Goal: Transaction & Acquisition: Purchase product/service

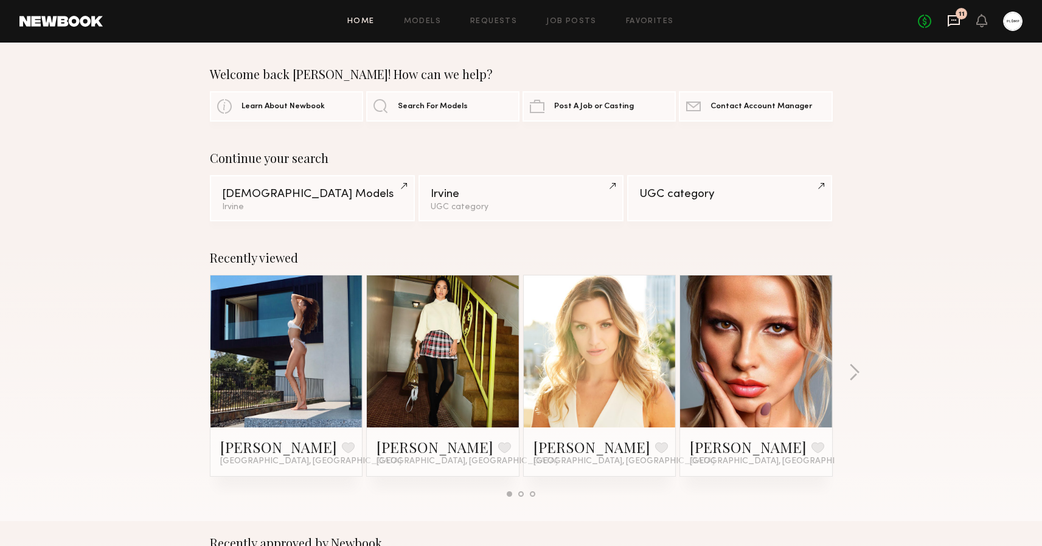
click at [951, 18] on icon at bounding box center [953, 20] width 13 height 13
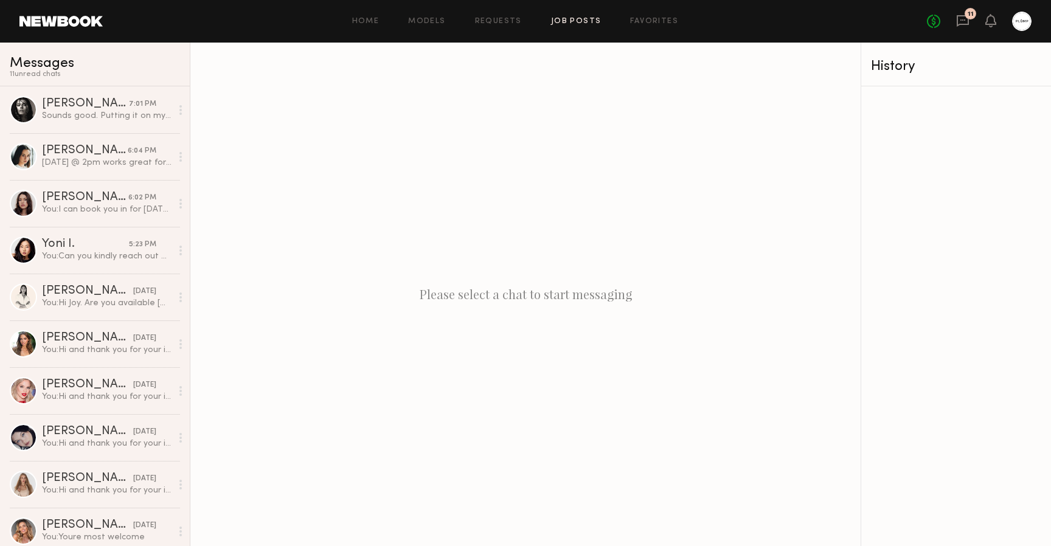
click at [572, 21] on link "Job Posts" at bounding box center [576, 22] width 50 height 8
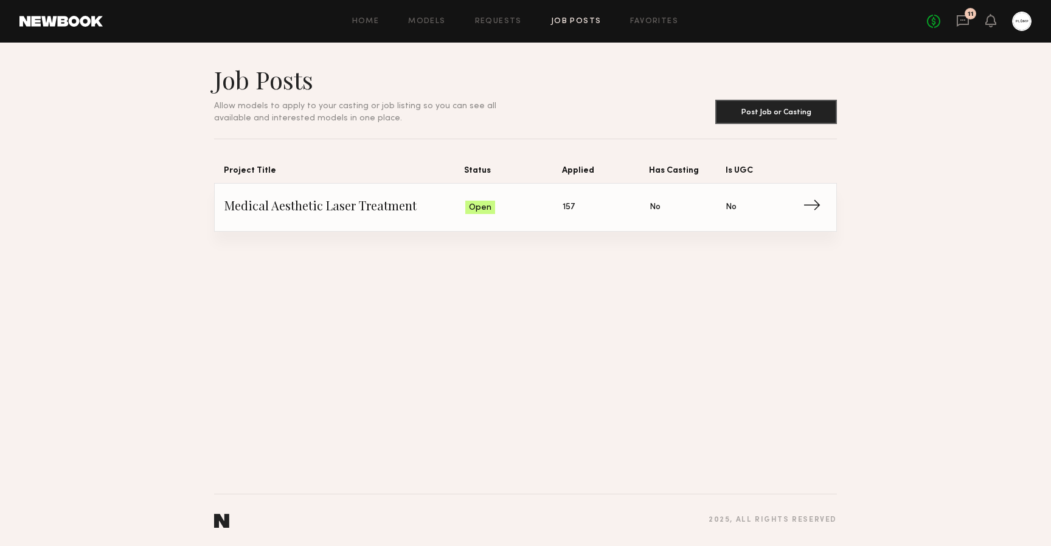
click at [526, 203] on span "Status: Open" at bounding box center [514, 207] width 98 height 18
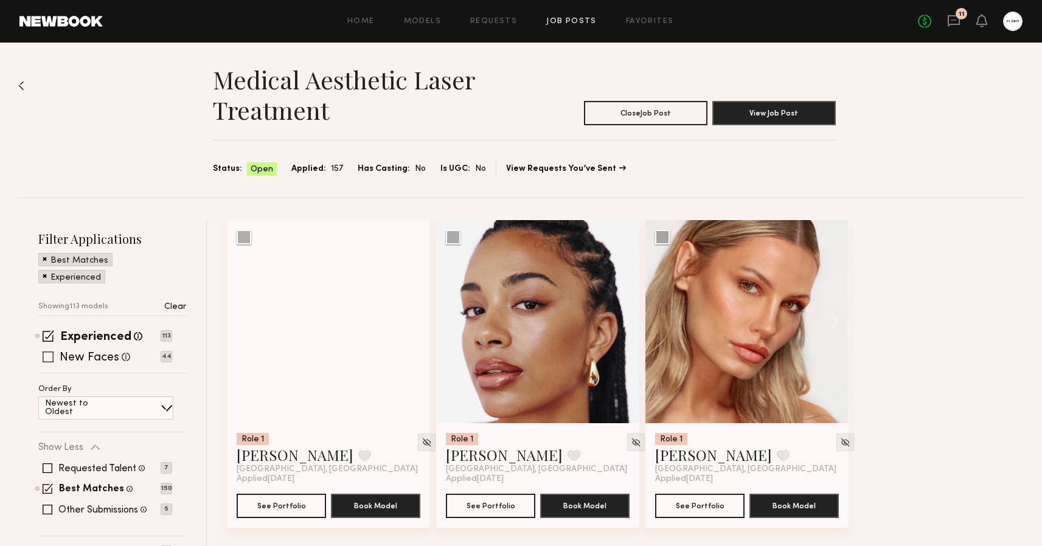
click at [50, 353] on span at bounding box center [48, 357] width 11 height 11
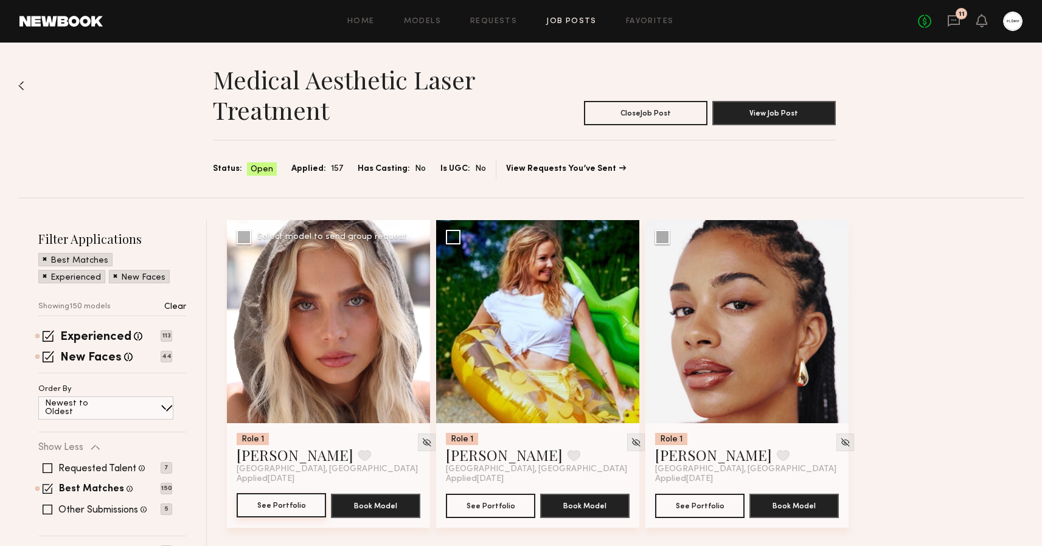
click at [286, 506] on button "See Portfolio" at bounding box center [281, 505] width 89 height 24
click at [371, 21] on link "Home" at bounding box center [360, 22] width 27 height 8
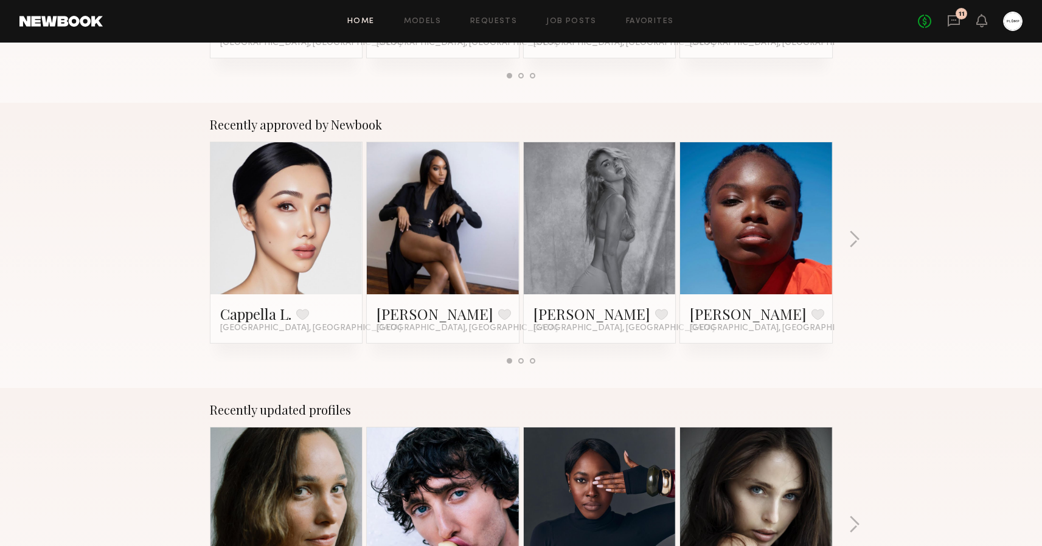
scroll to position [418, 0]
click at [599, 263] on link at bounding box center [600, 219] width 74 height 152
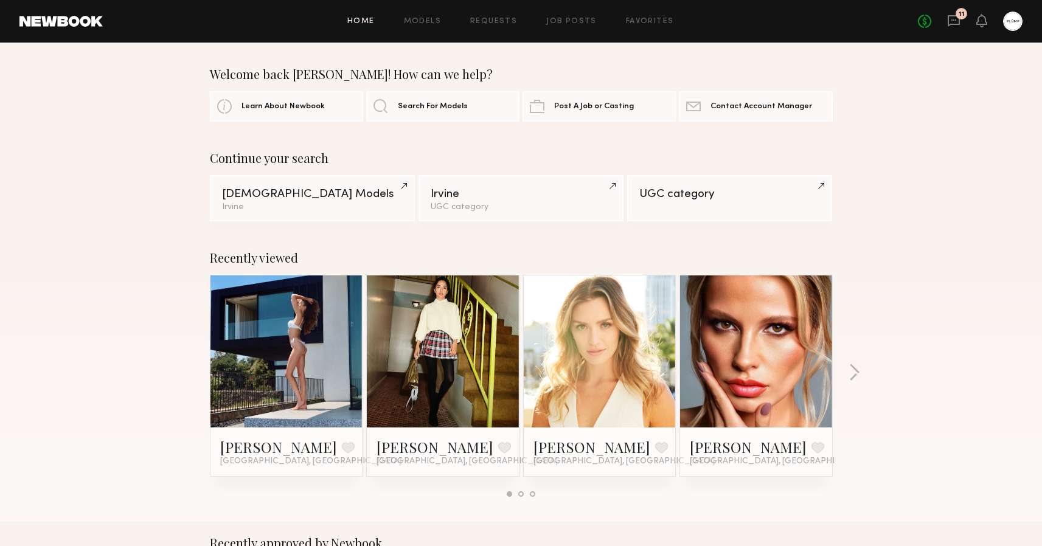
scroll to position [0, 0]
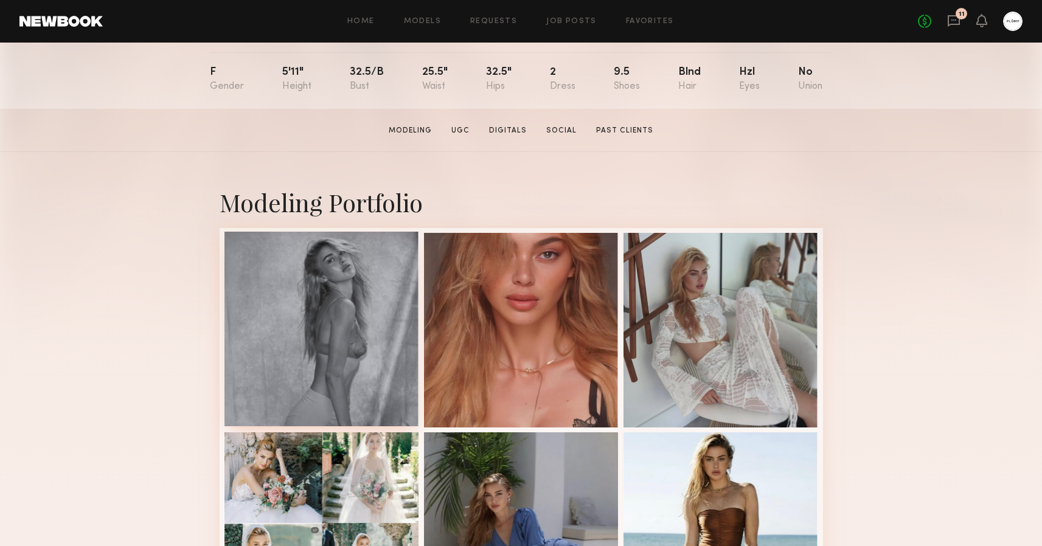
scroll to position [133, 0]
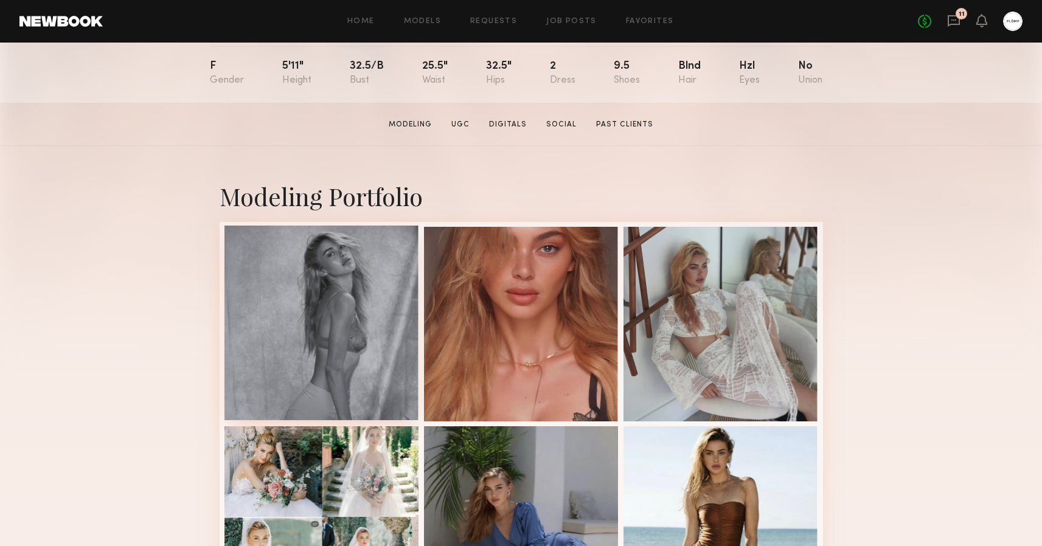
click at [364, 248] on div at bounding box center [321, 323] width 195 height 195
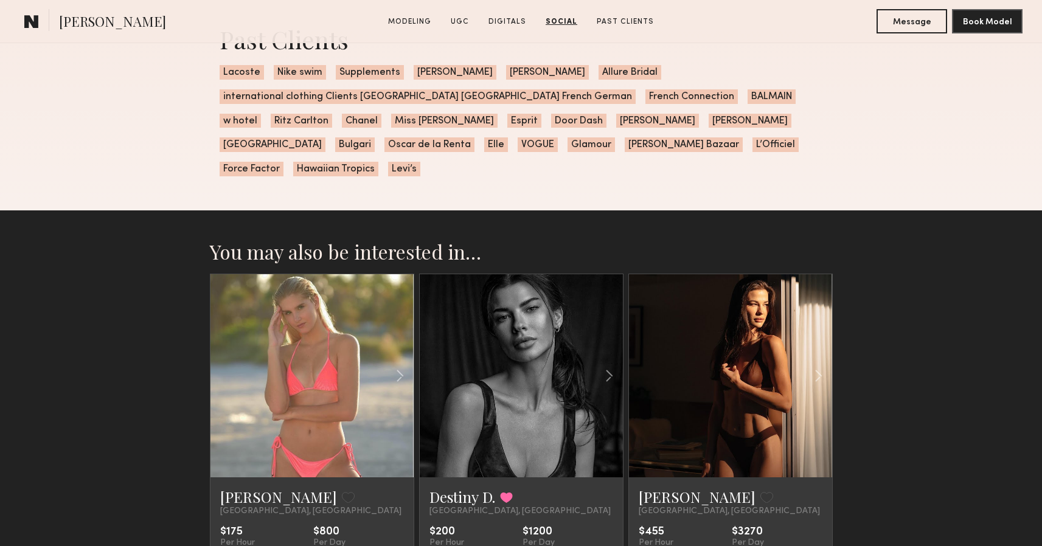
scroll to position [3770, 0]
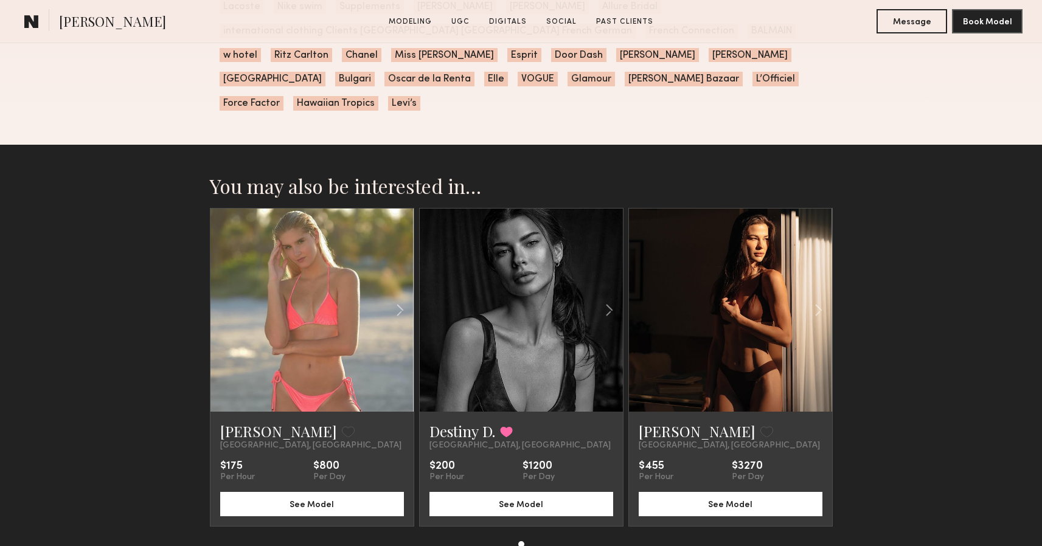
click at [524, 293] on link at bounding box center [521, 310] width 69 height 203
